Goal: Browse casually: Explore the website without a specific task or goal

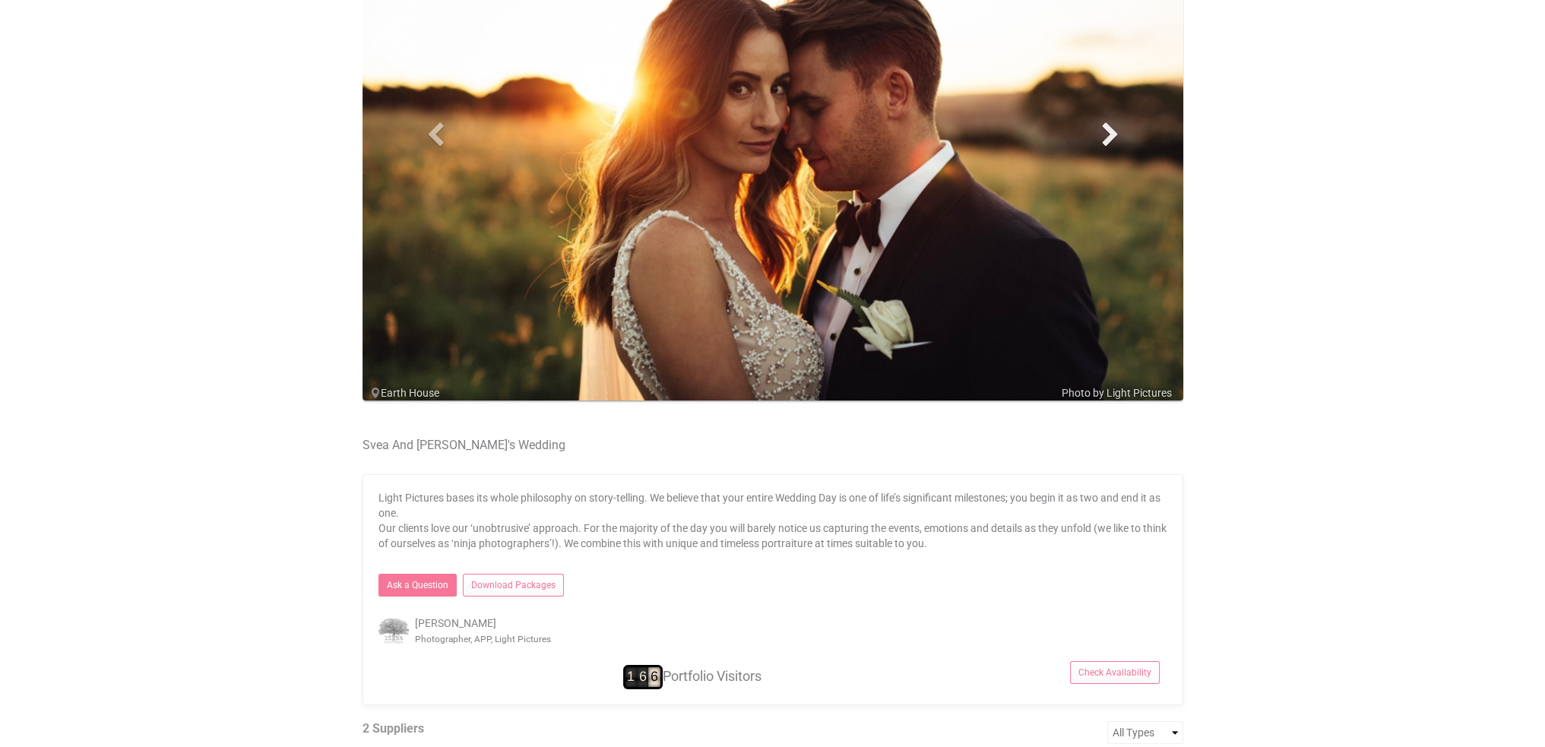
scroll to position [152, 0]
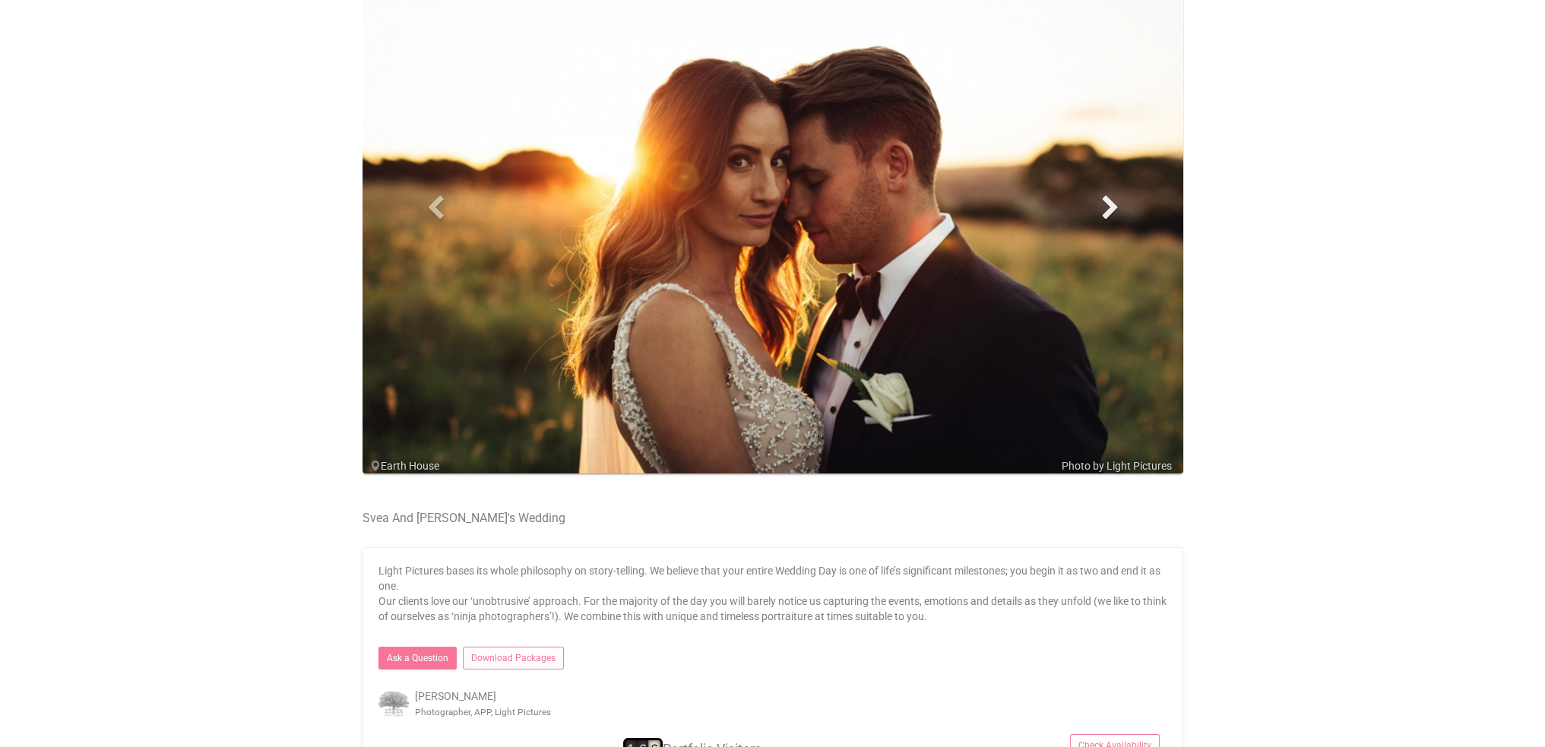
click at [1113, 204] on span at bounding box center [1110, 206] width 23 height 23
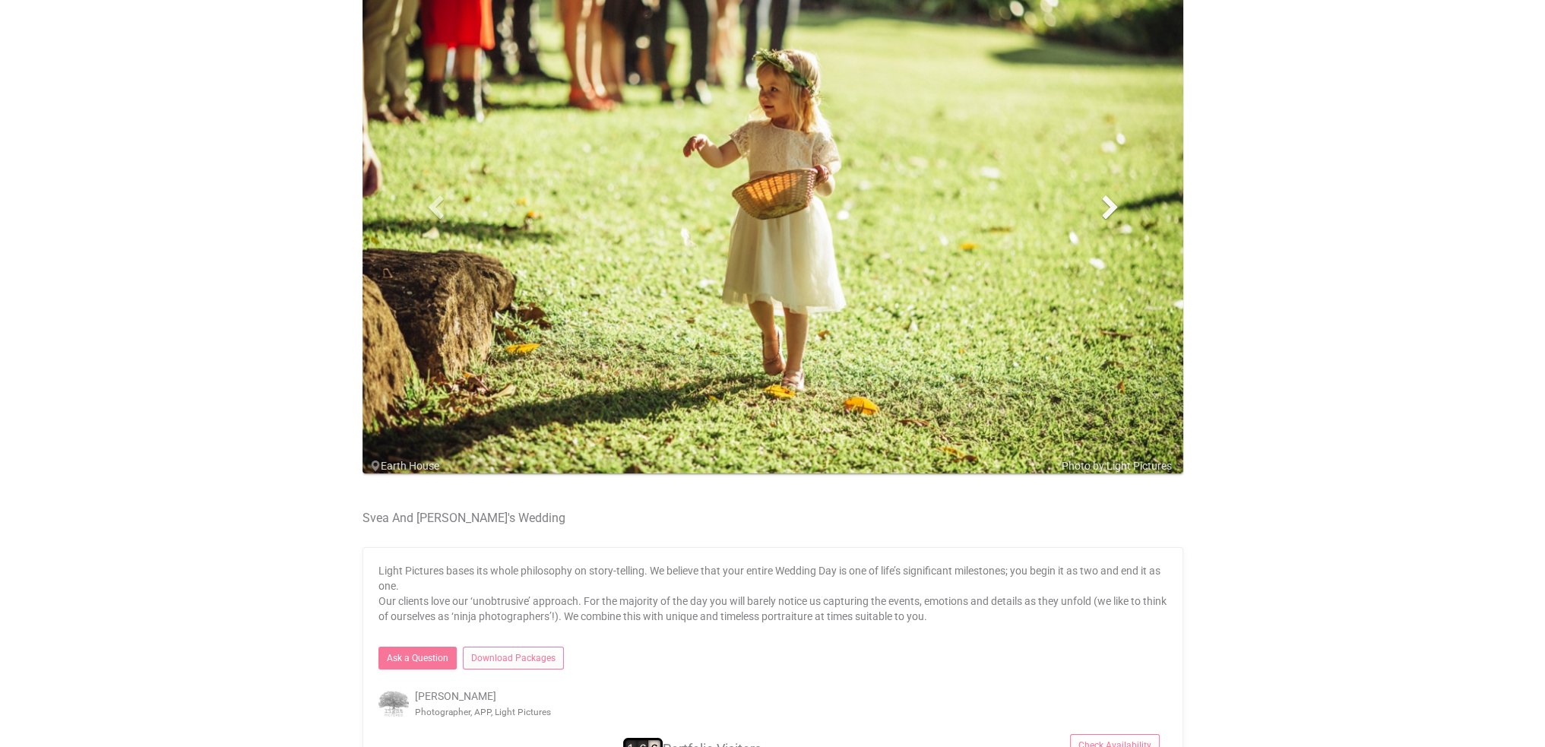
click at [1113, 204] on span at bounding box center [1110, 206] width 23 height 23
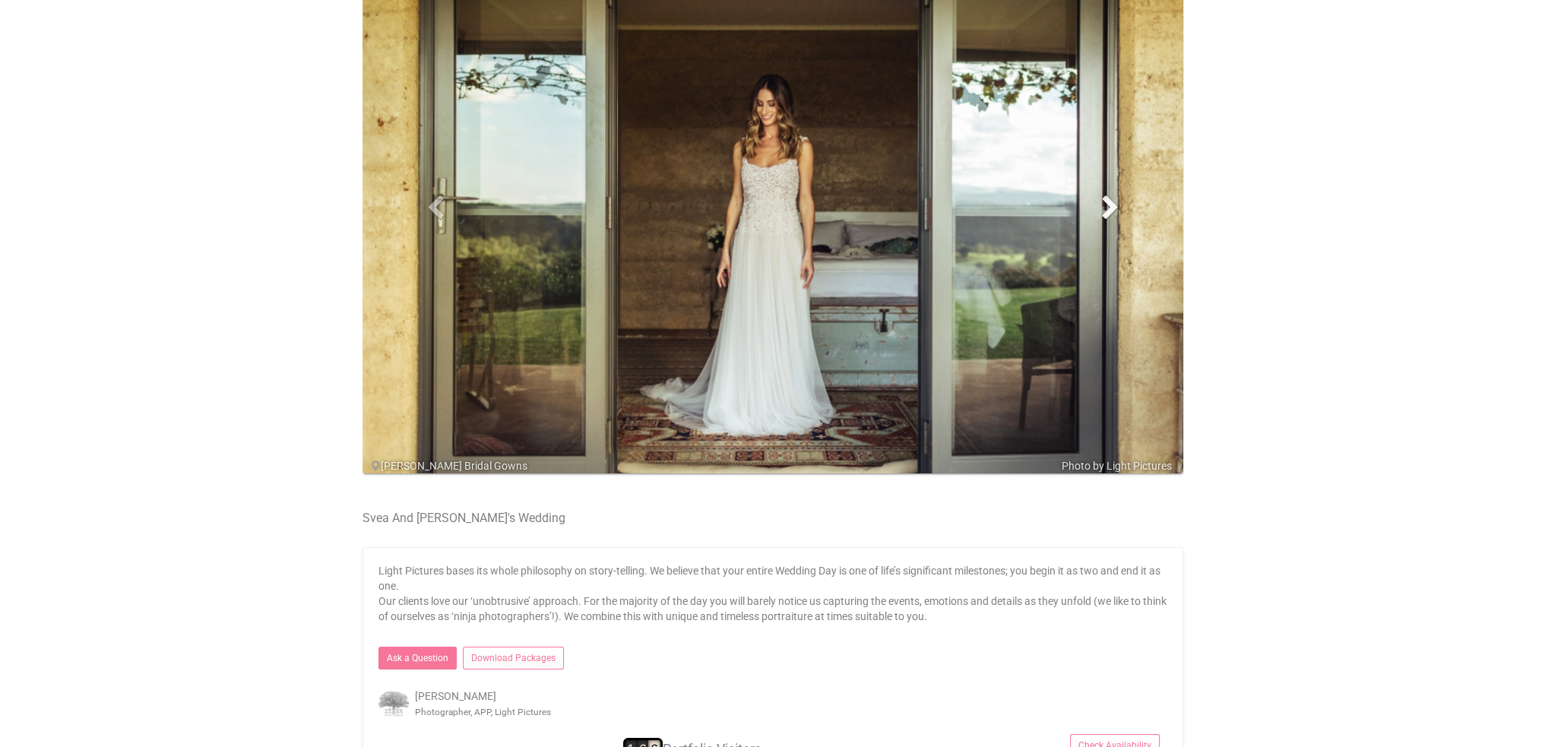
click at [1113, 205] on span at bounding box center [1110, 206] width 23 height 23
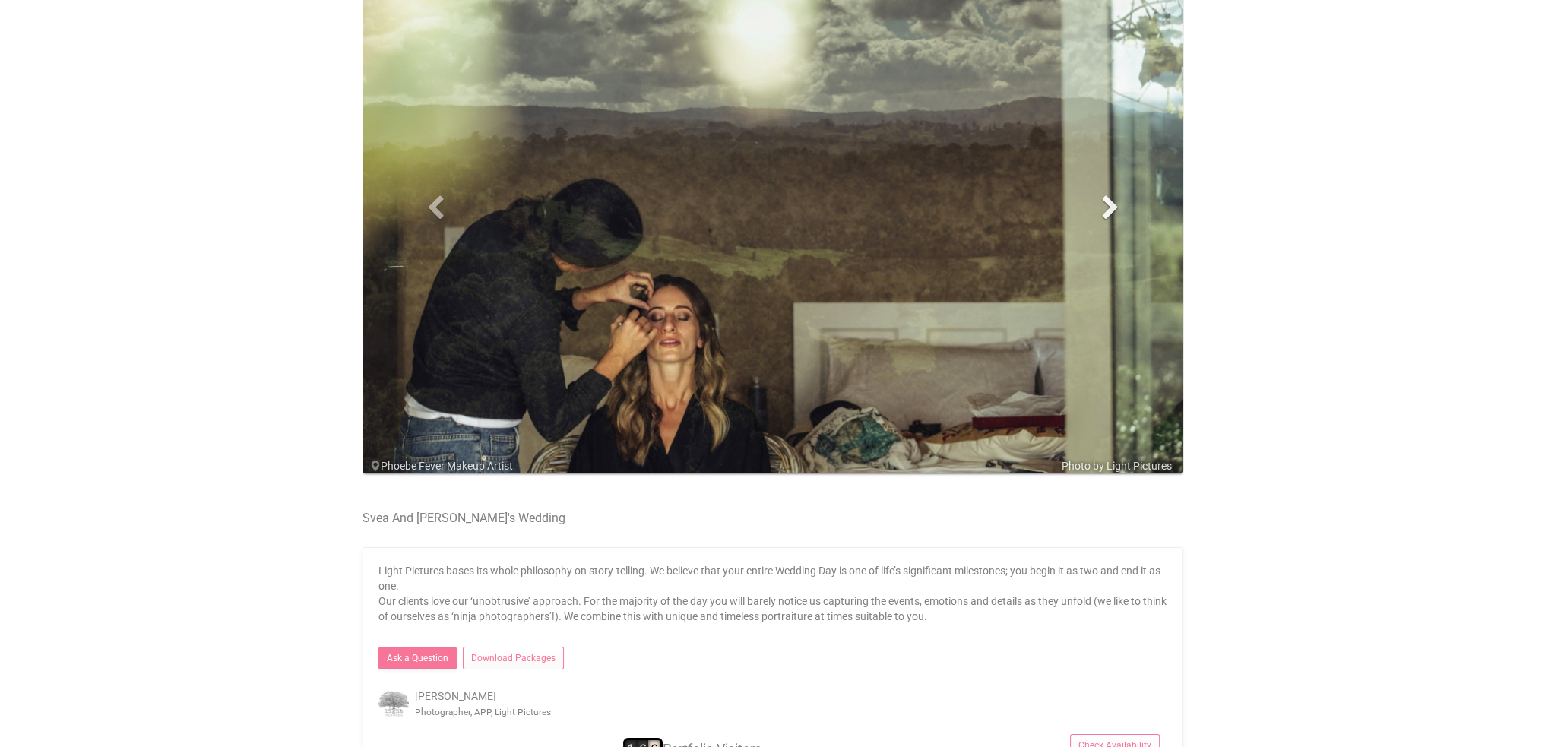
click at [1113, 205] on span at bounding box center [1110, 206] width 23 height 23
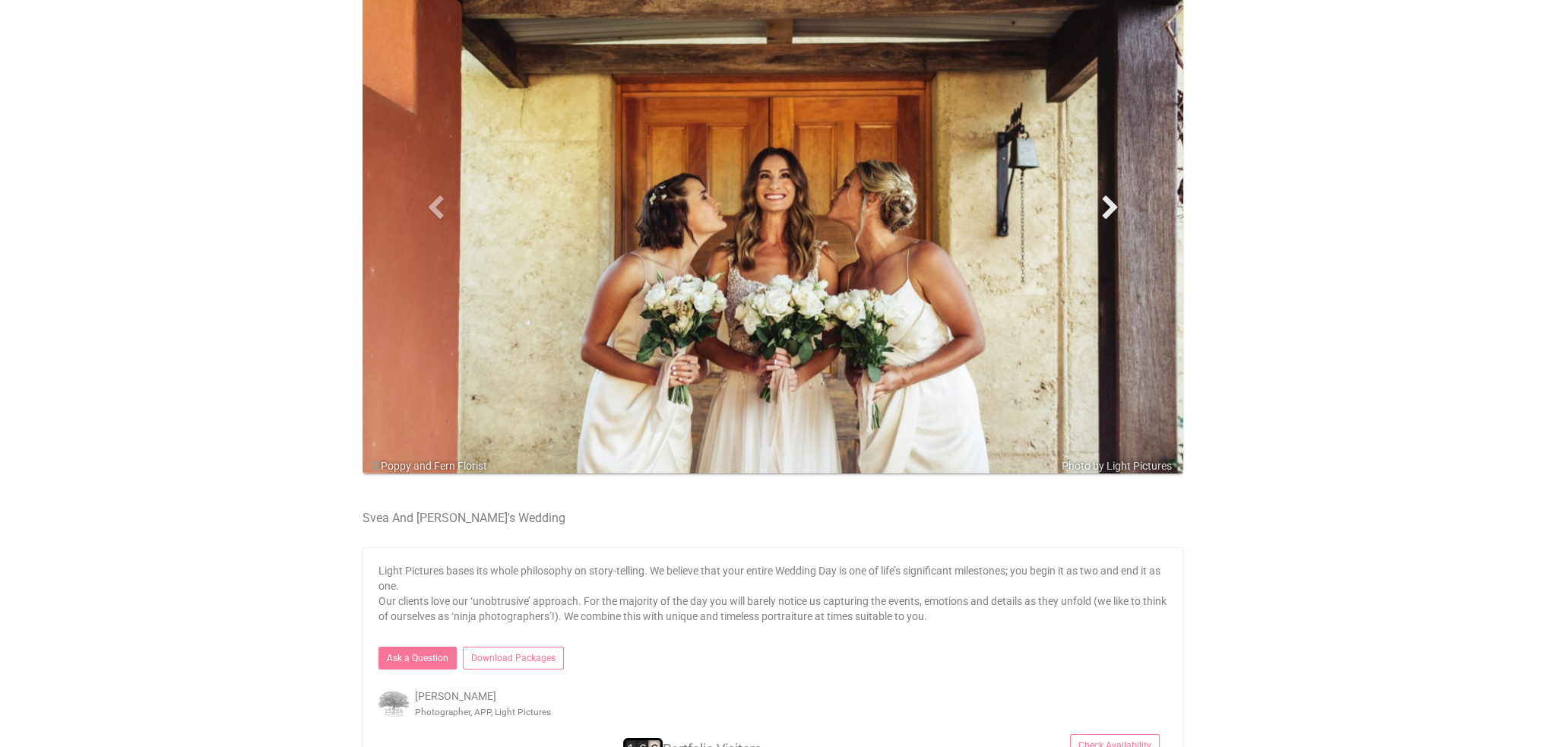
click at [1113, 205] on span at bounding box center [1110, 206] width 23 height 23
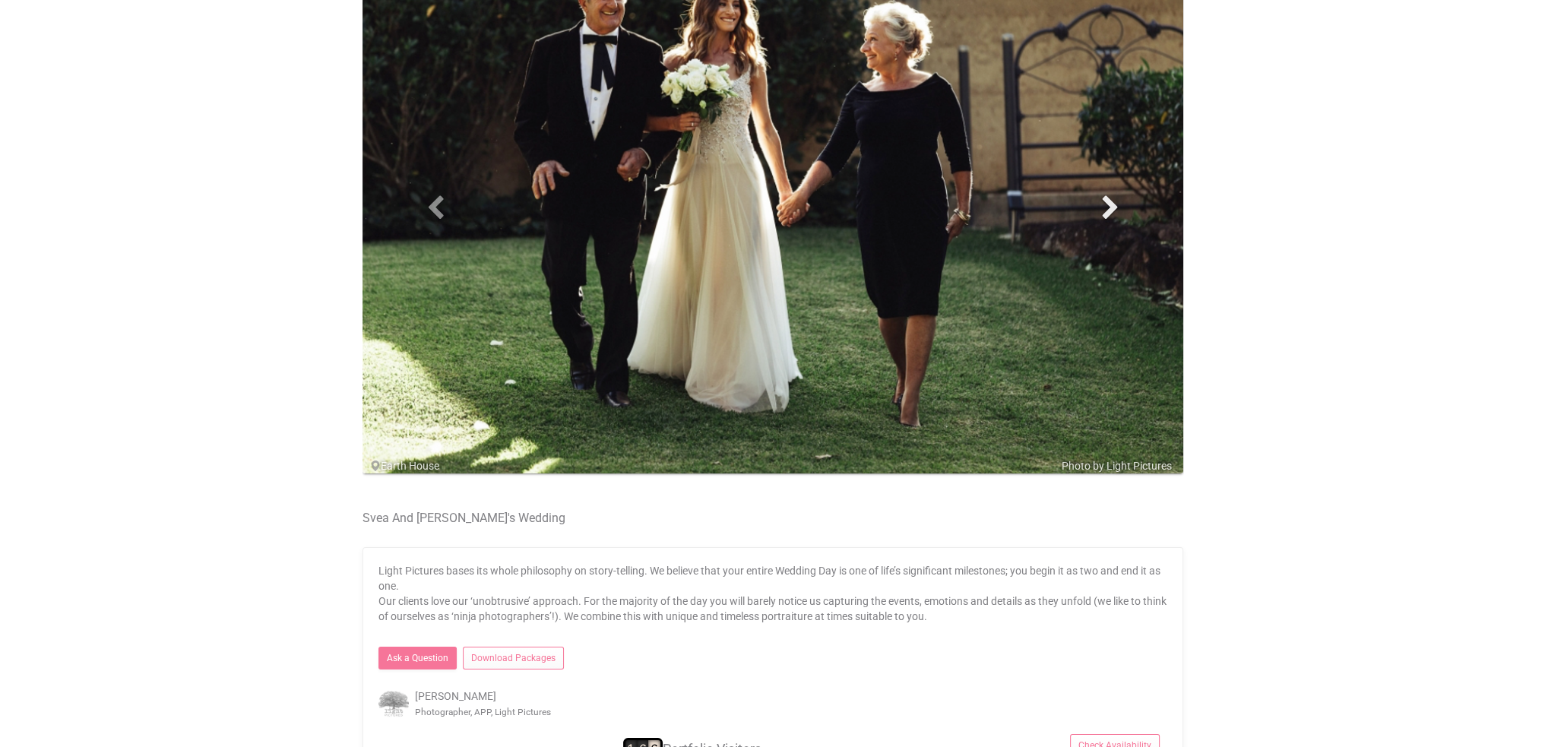
click at [1113, 205] on span at bounding box center [1110, 206] width 23 height 23
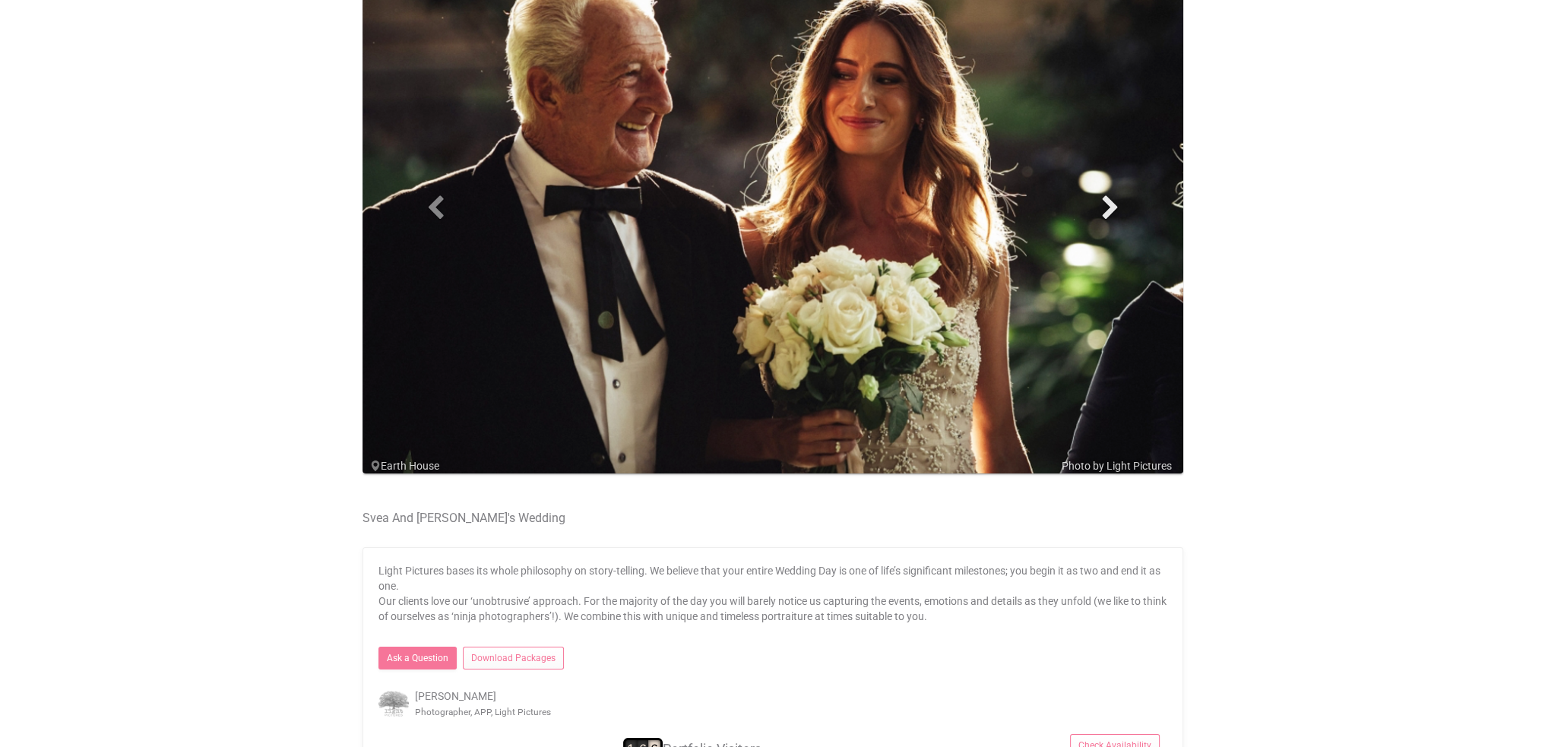
click at [1113, 205] on span at bounding box center [1110, 206] width 23 height 23
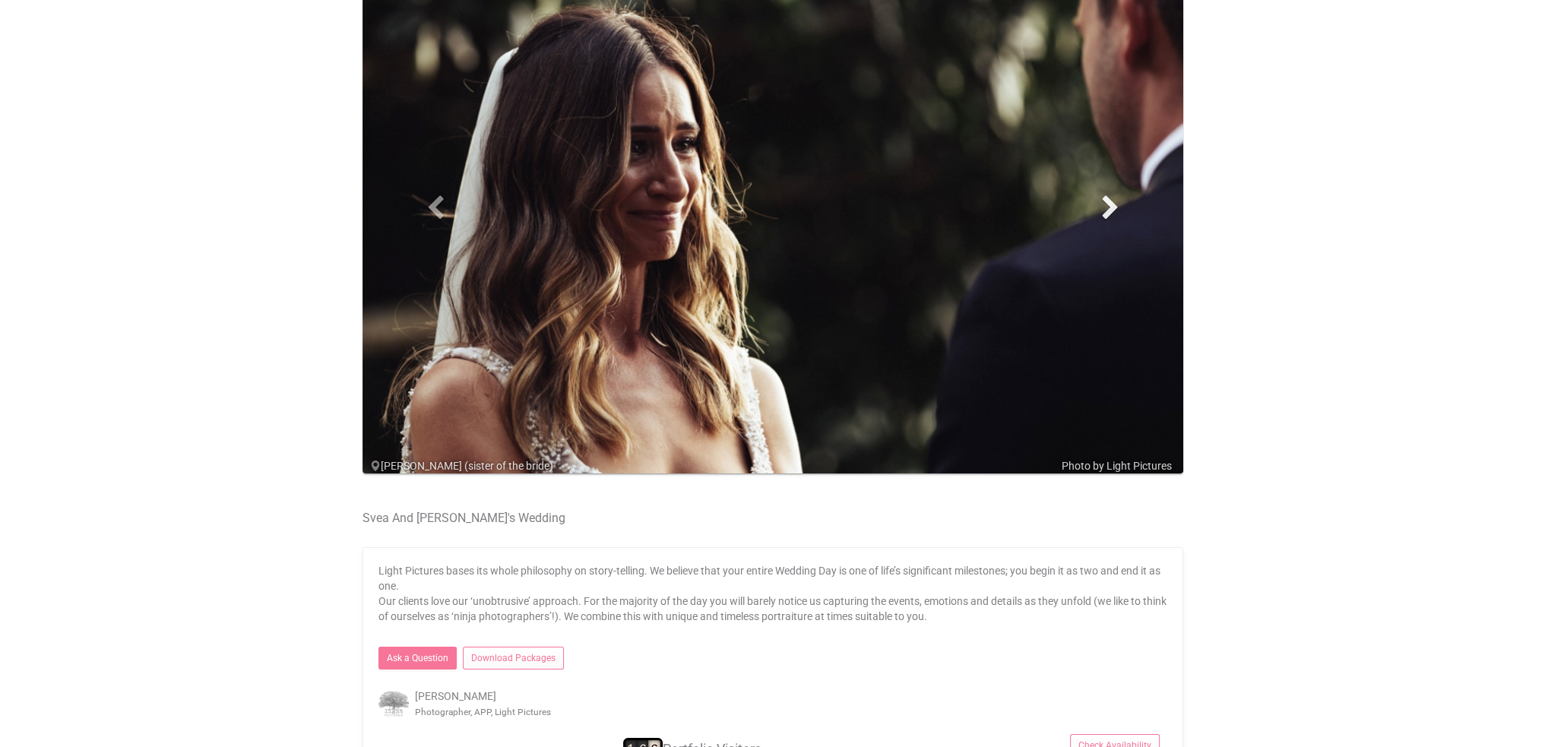
click at [1113, 205] on span at bounding box center [1110, 206] width 23 height 23
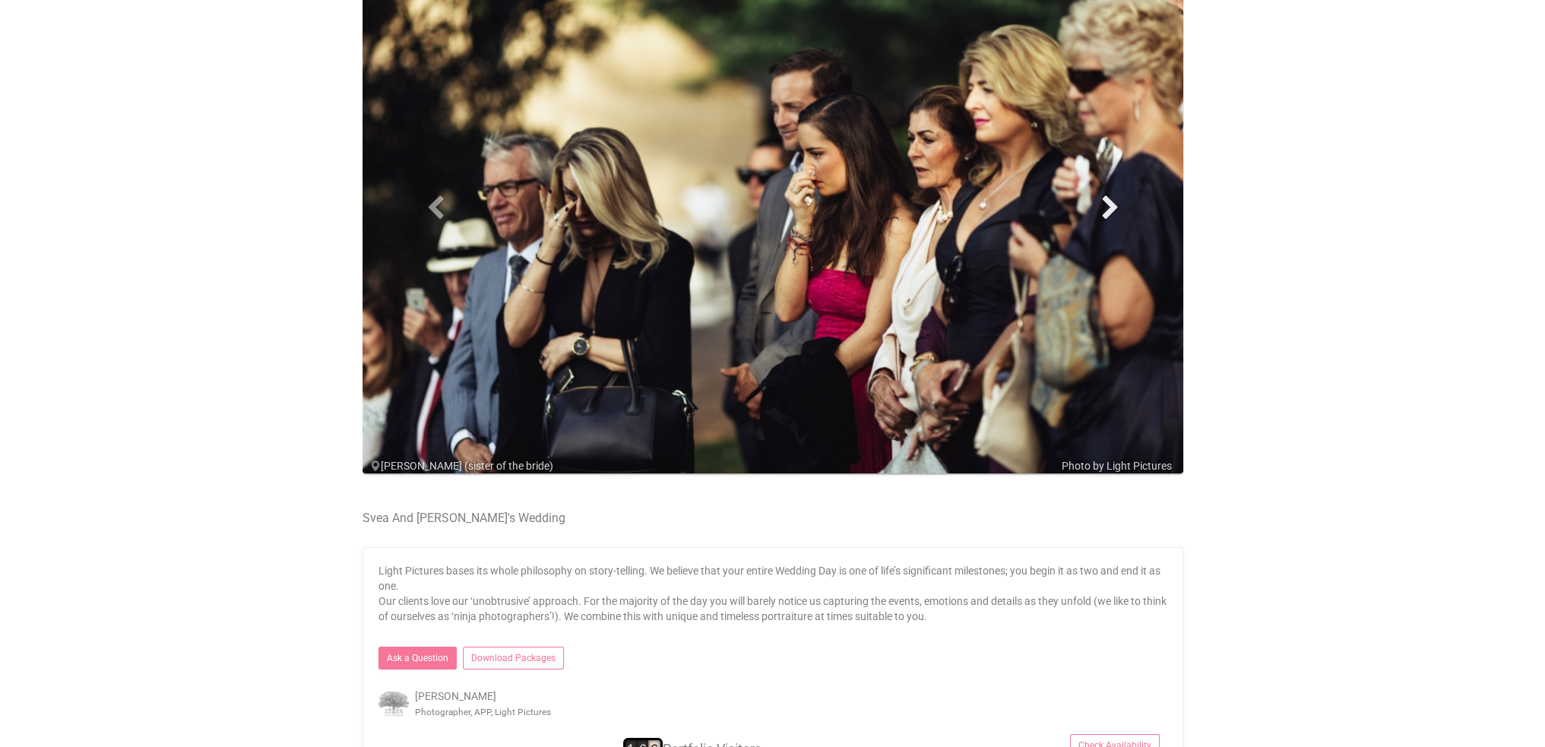
click at [1112, 205] on span at bounding box center [1110, 206] width 23 height 23
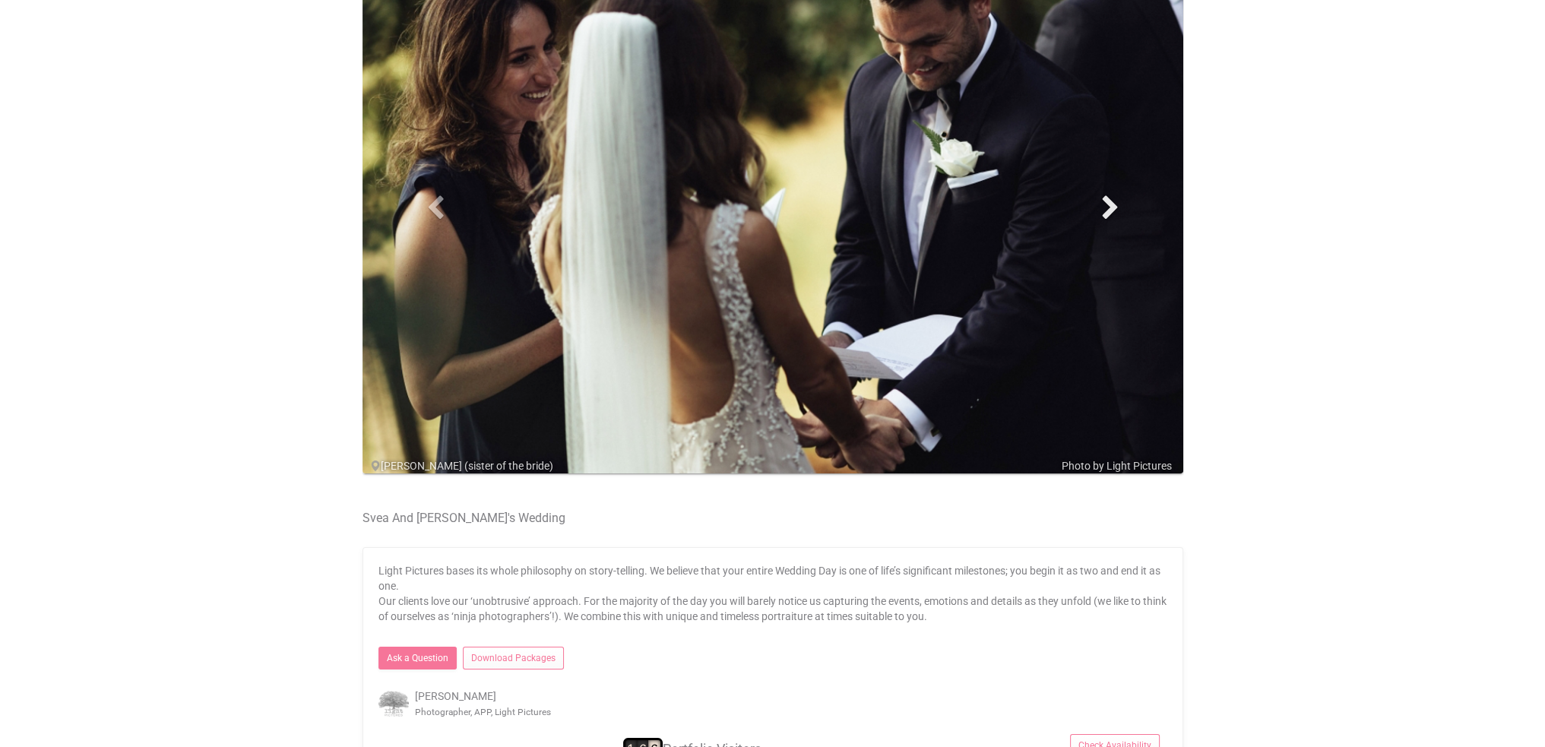
click at [1112, 205] on span at bounding box center [1110, 206] width 23 height 23
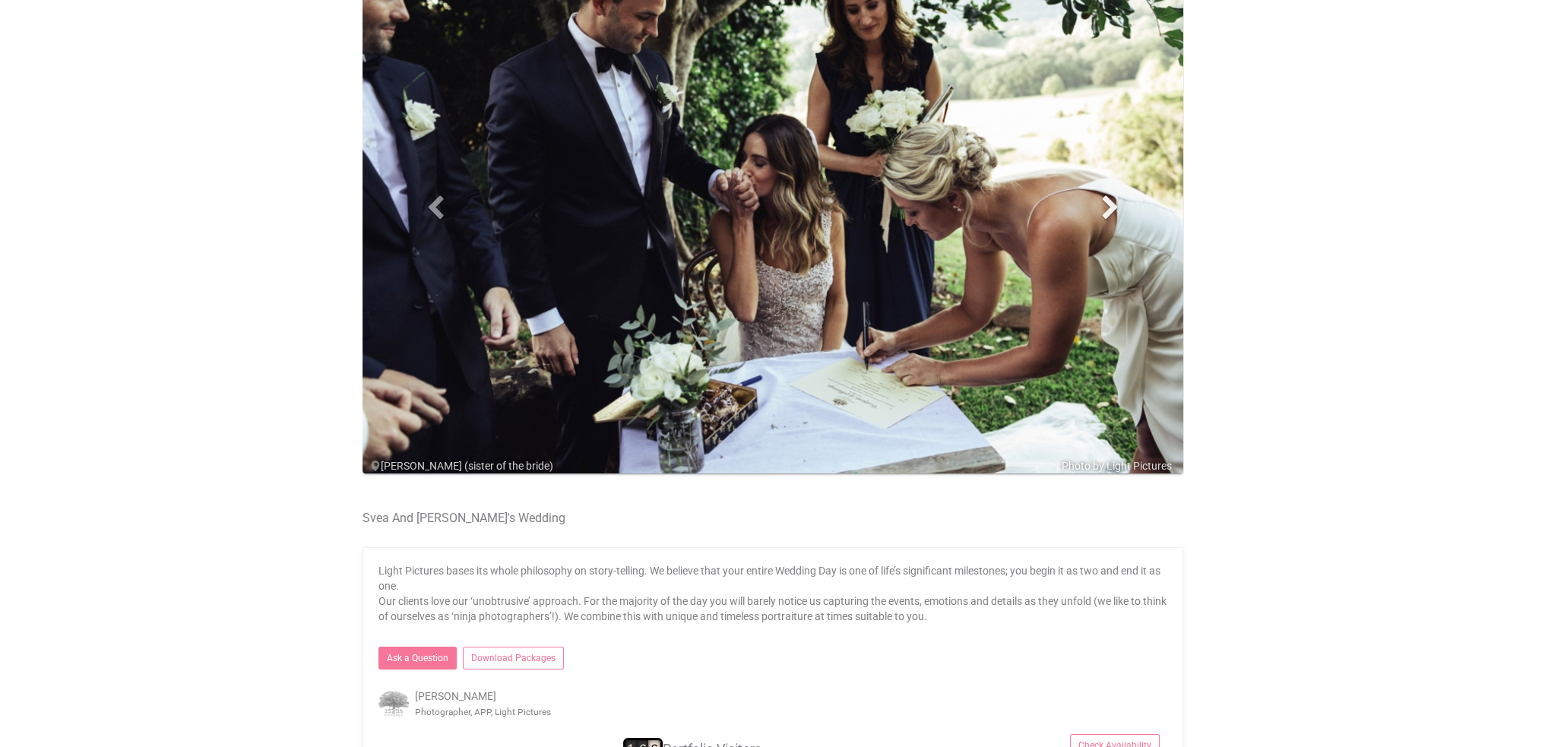
click at [1112, 205] on span at bounding box center [1110, 206] width 23 height 23
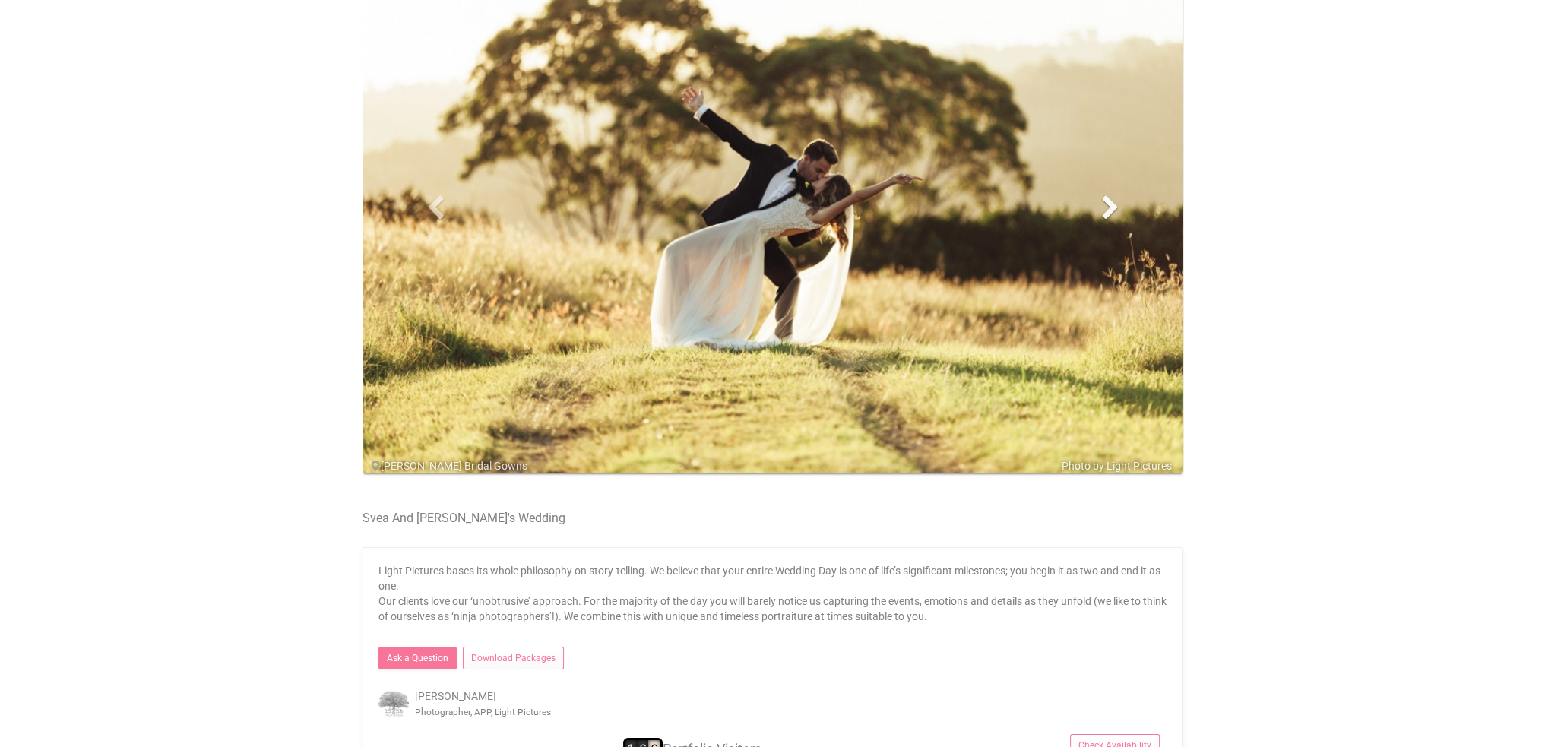
click at [1112, 205] on span at bounding box center [1110, 206] width 23 height 23
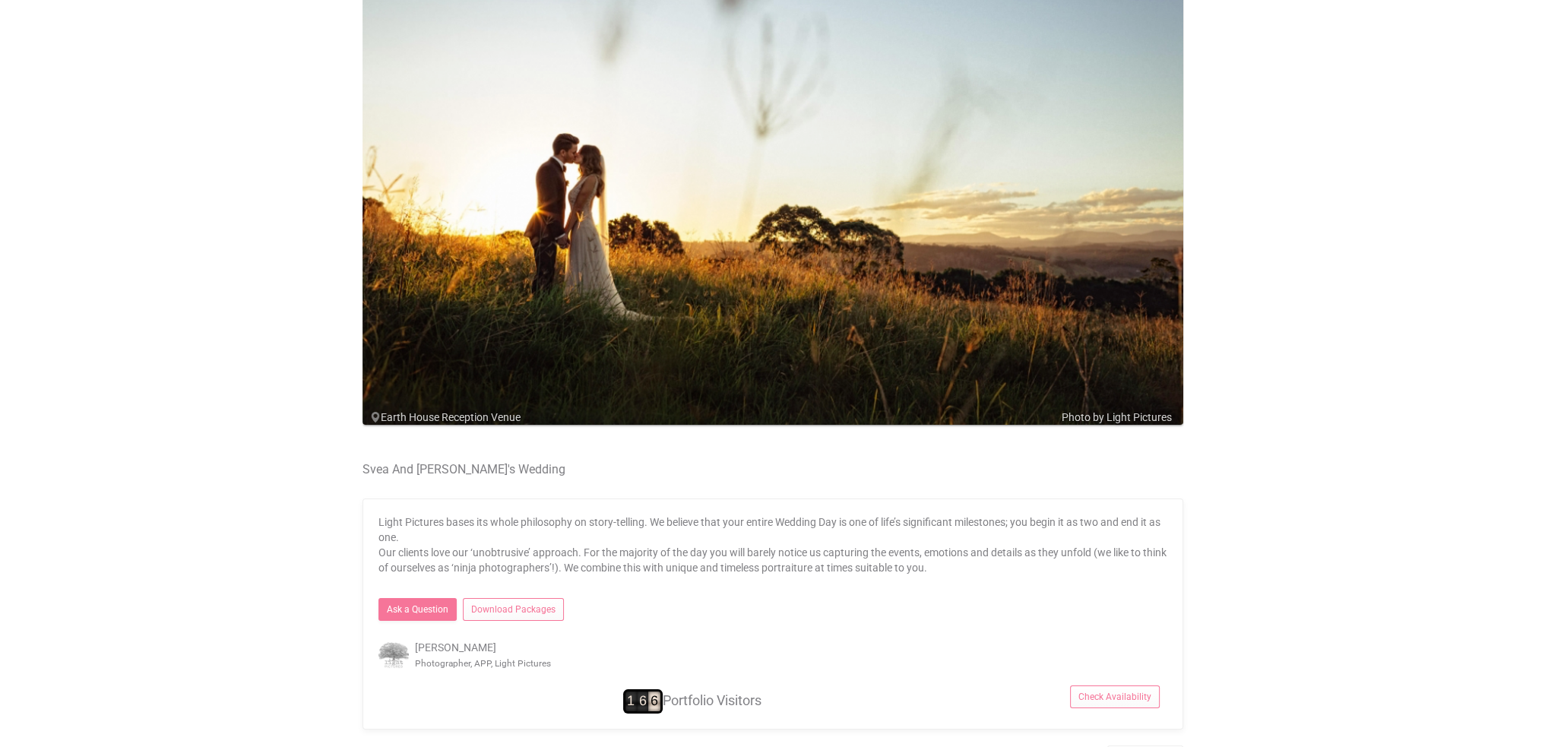
scroll to position [0, 0]
